Goal: Find specific page/section: Find specific page/section

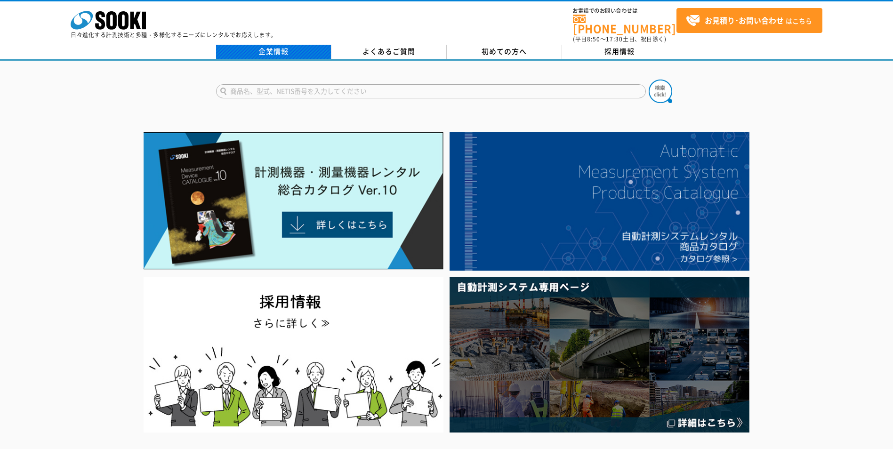
click at [270, 50] on link "企業情報" at bounding box center [273, 52] width 115 height 14
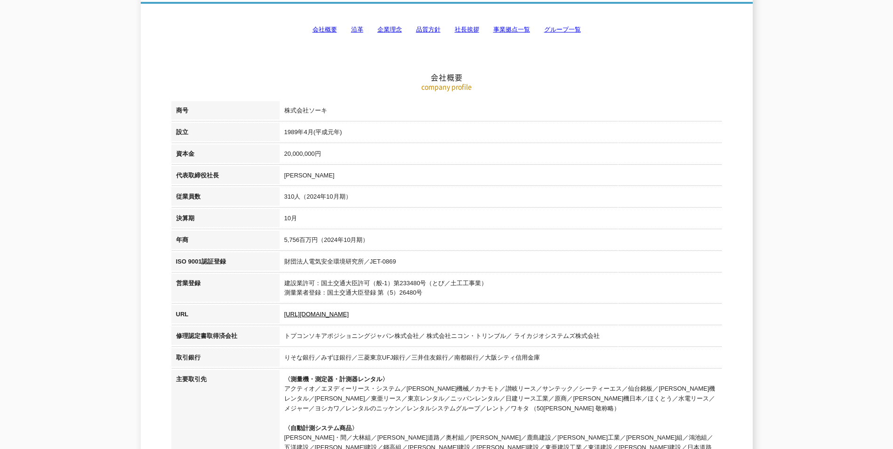
scroll to position [141, 0]
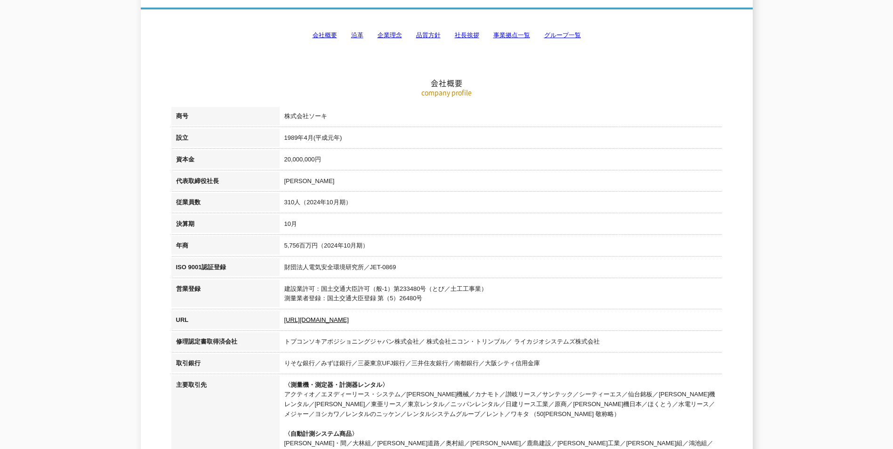
click at [504, 32] on link "事業拠点一覧" at bounding box center [511, 35] width 37 height 7
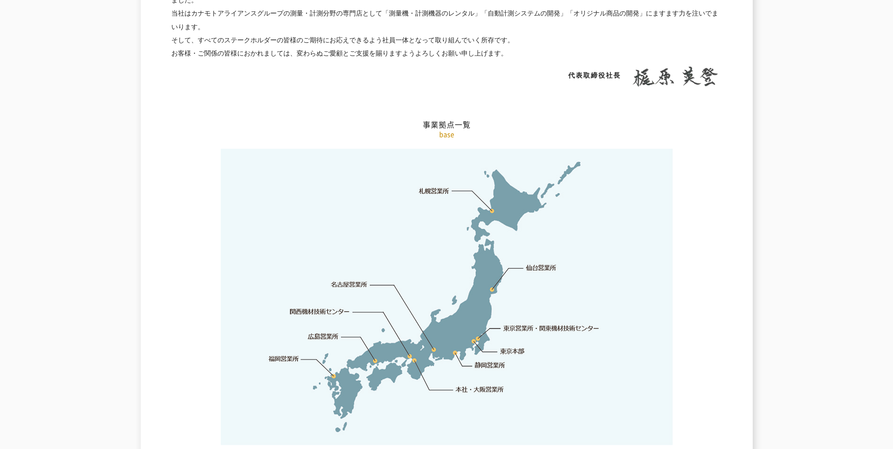
click at [487, 385] on link "本社・大阪営業所" at bounding box center [479, 389] width 49 height 9
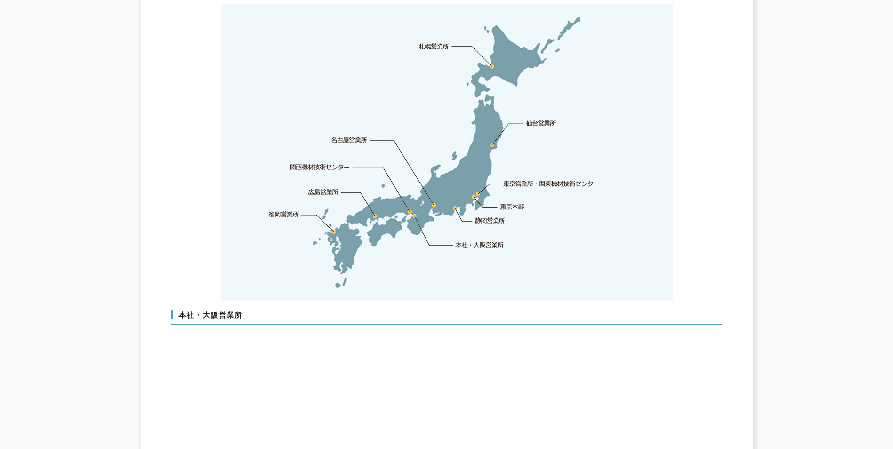
scroll to position [2270, 0]
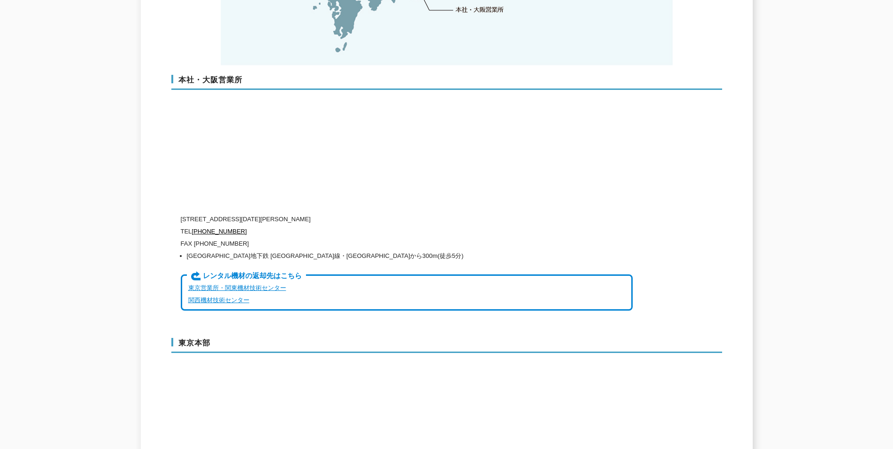
click at [221, 297] on link "関西機材技術センター" at bounding box center [218, 300] width 61 height 7
